Goal: Check status

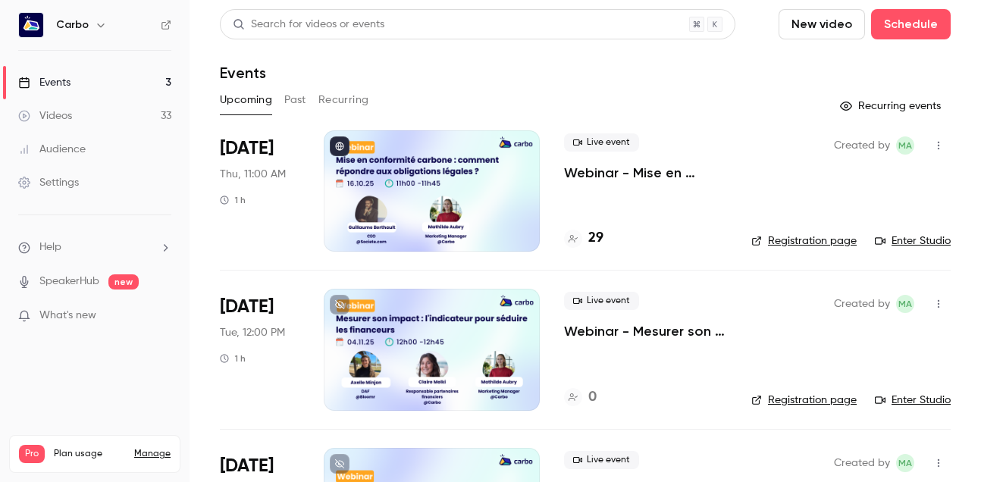
click at [485, 191] on div at bounding box center [432, 190] width 216 height 121
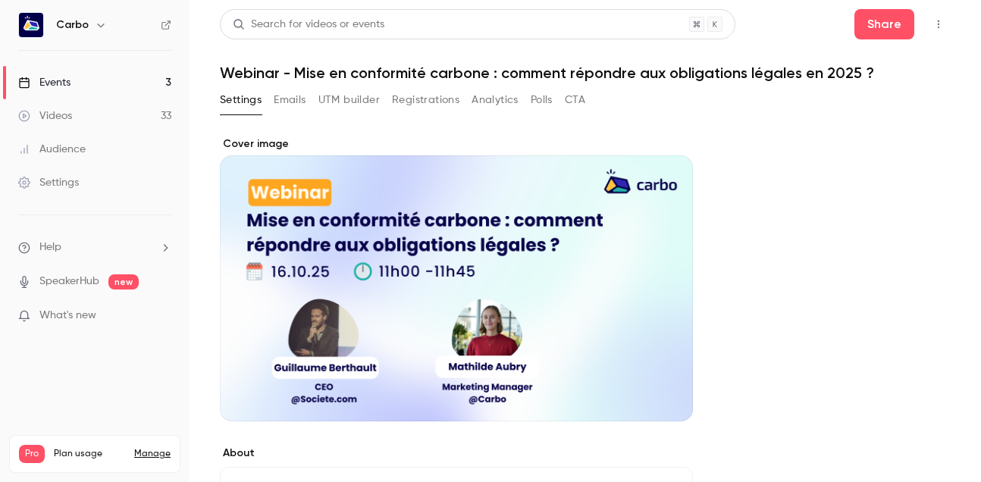
click at [416, 102] on button "Registrations" at bounding box center [426, 100] width 68 height 24
